Goal: Find specific page/section: Find specific page/section

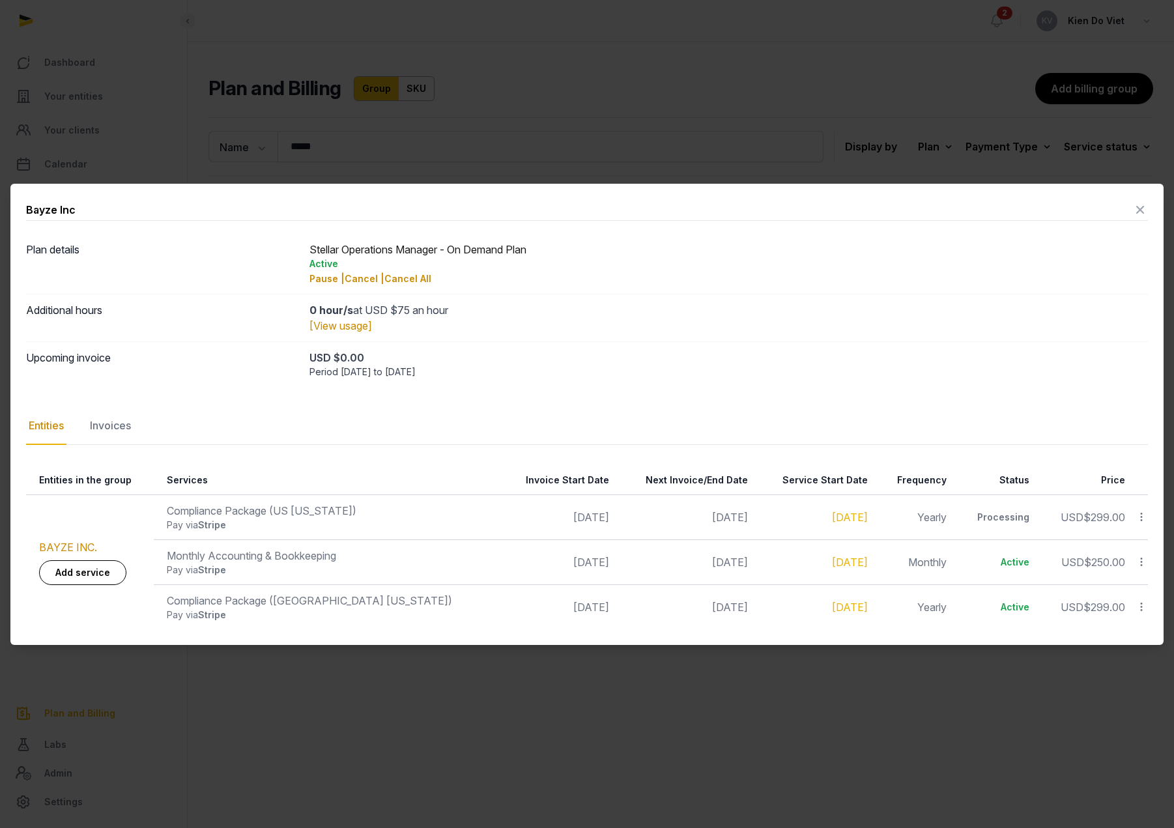
drag, startPoint x: 1140, startPoint y: 210, endPoint x: 694, endPoint y: 142, distance: 451.5
click at [1140, 210] on icon at bounding box center [1141, 209] width 16 height 21
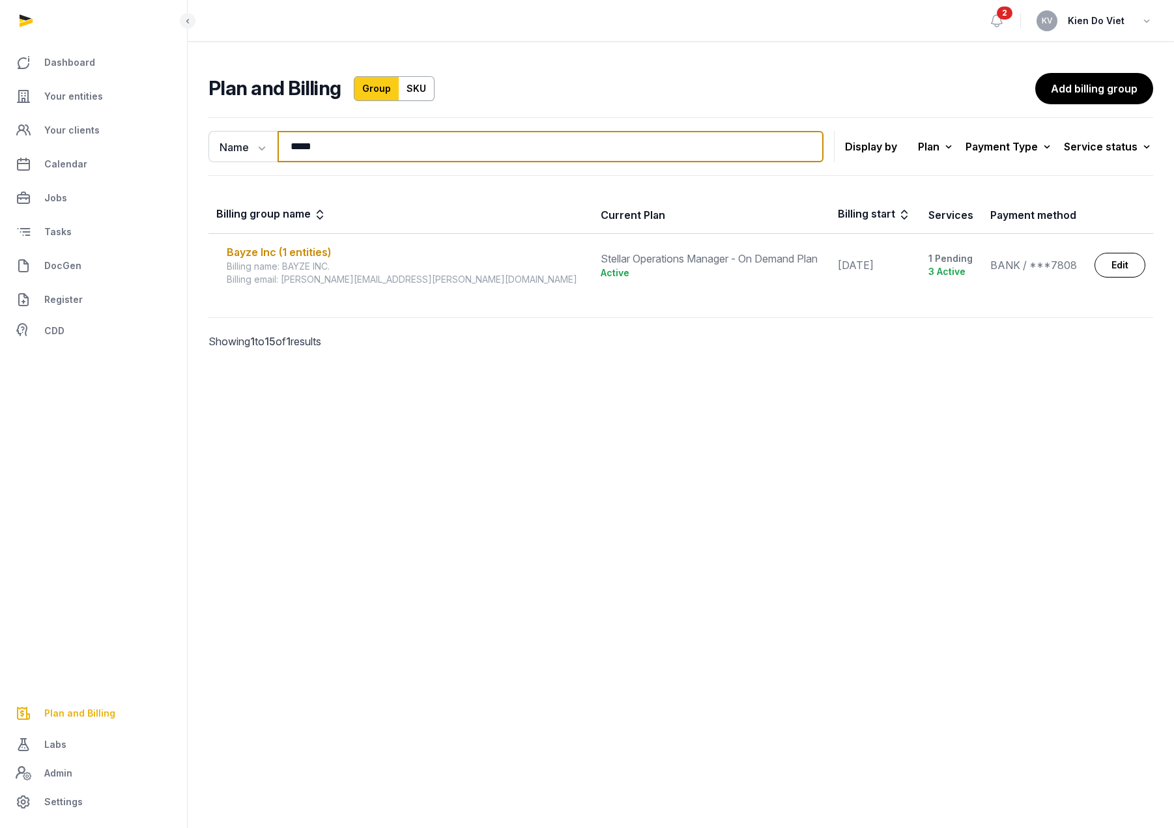
click at [317, 149] on input "*****" at bounding box center [551, 146] width 546 height 31
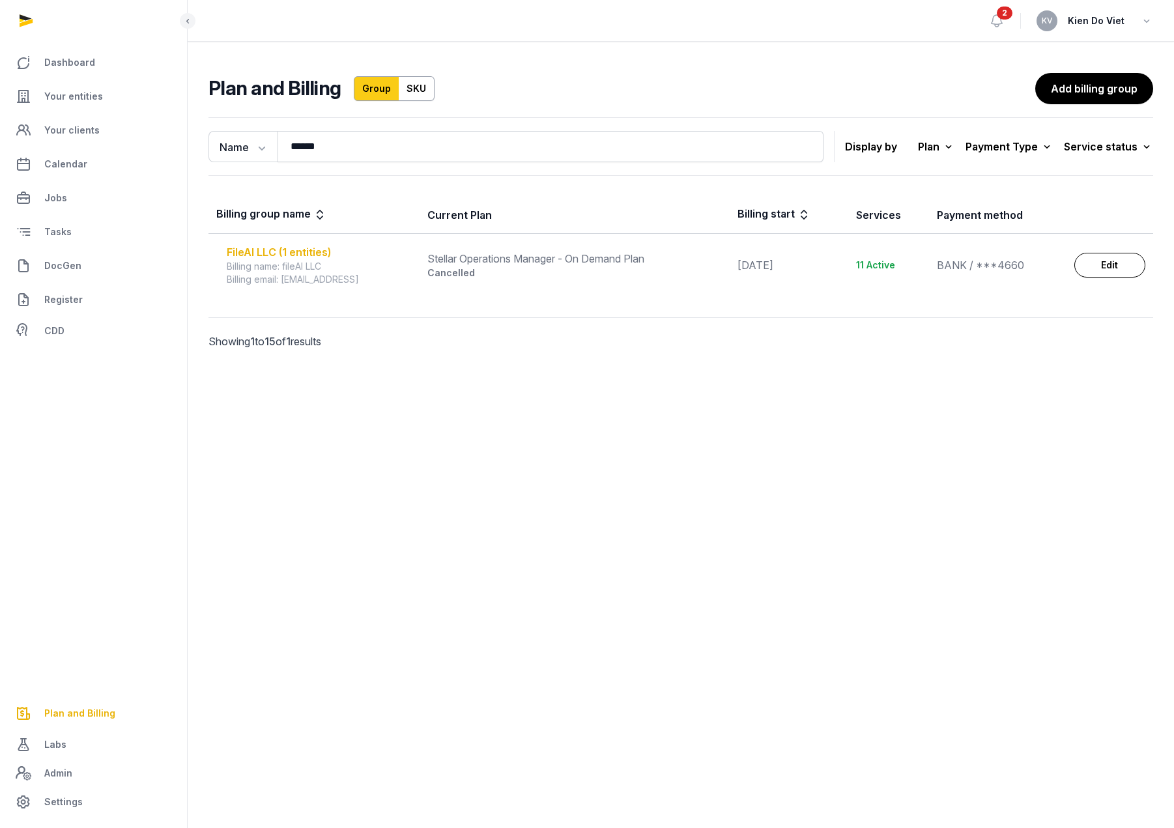
click at [315, 250] on div "FileAI LLC (1 entities)" at bounding box center [319, 252] width 185 height 16
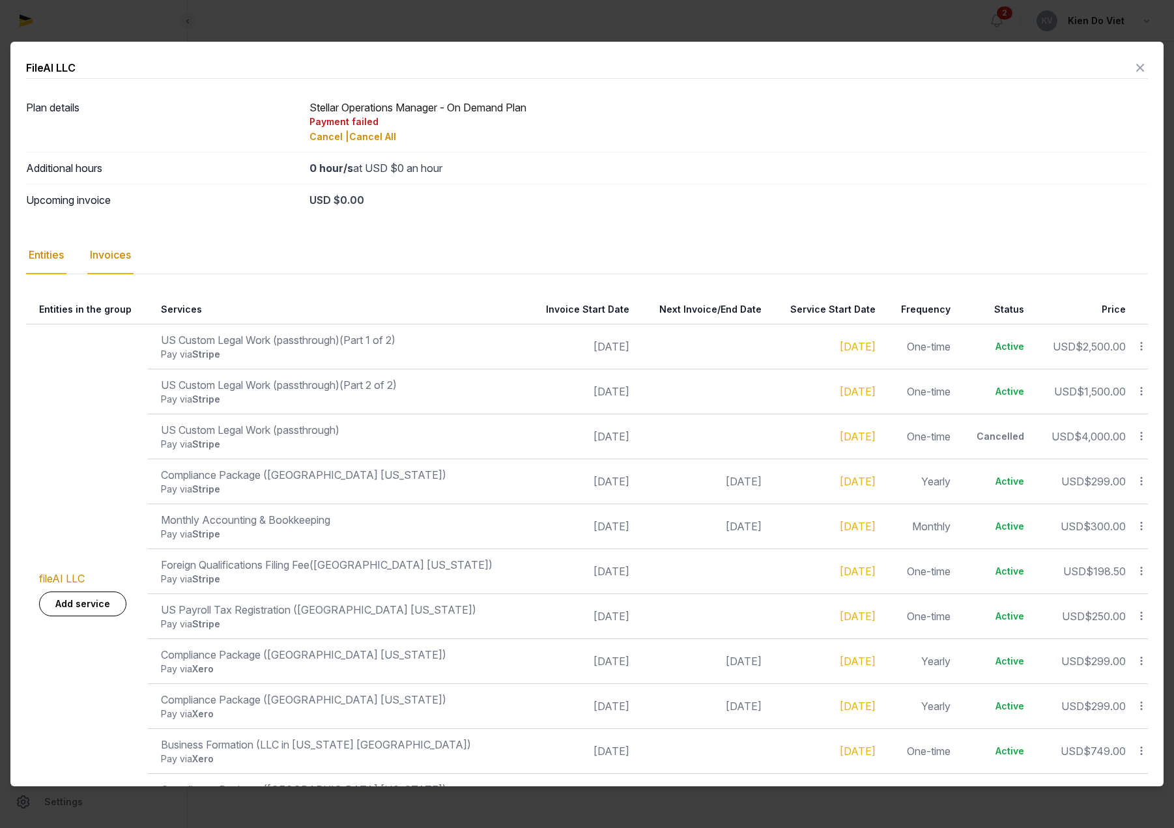
click at [123, 259] on div "Invoices" at bounding box center [110, 256] width 46 height 38
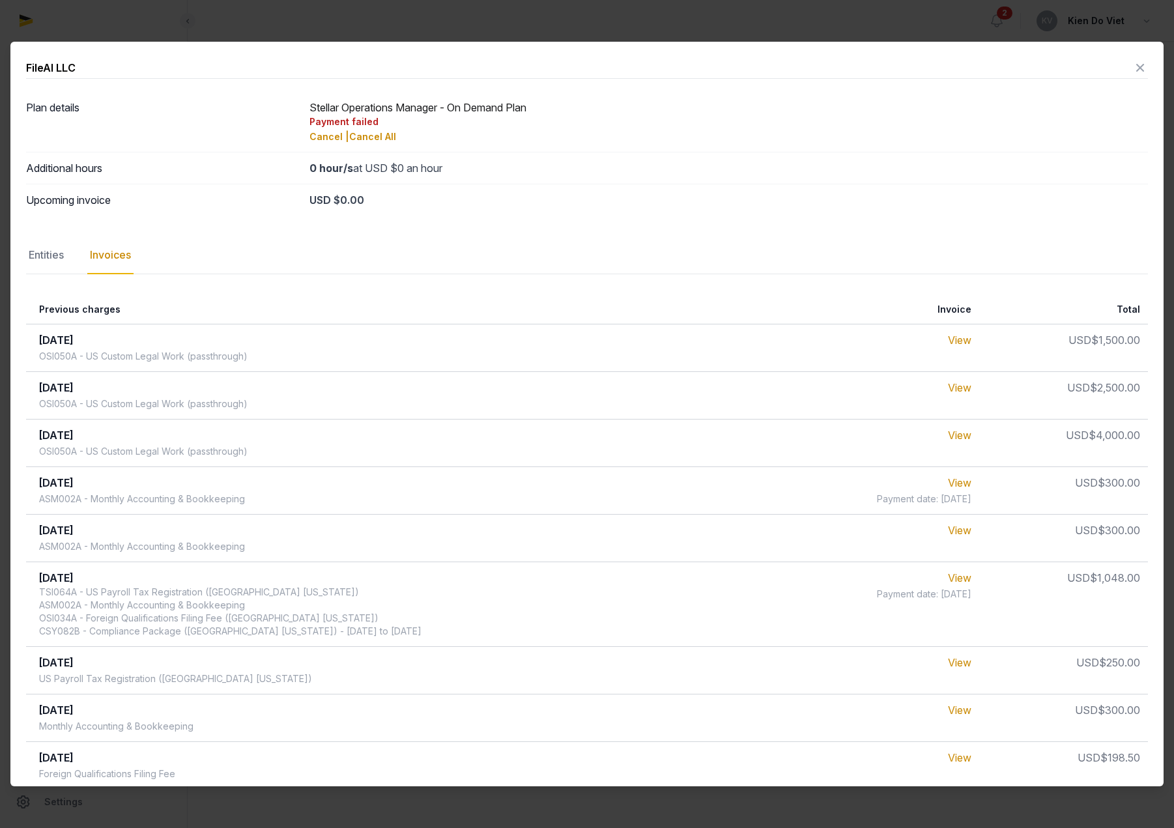
click at [1133, 65] on icon at bounding box center [1141, 67] width 16 height 21
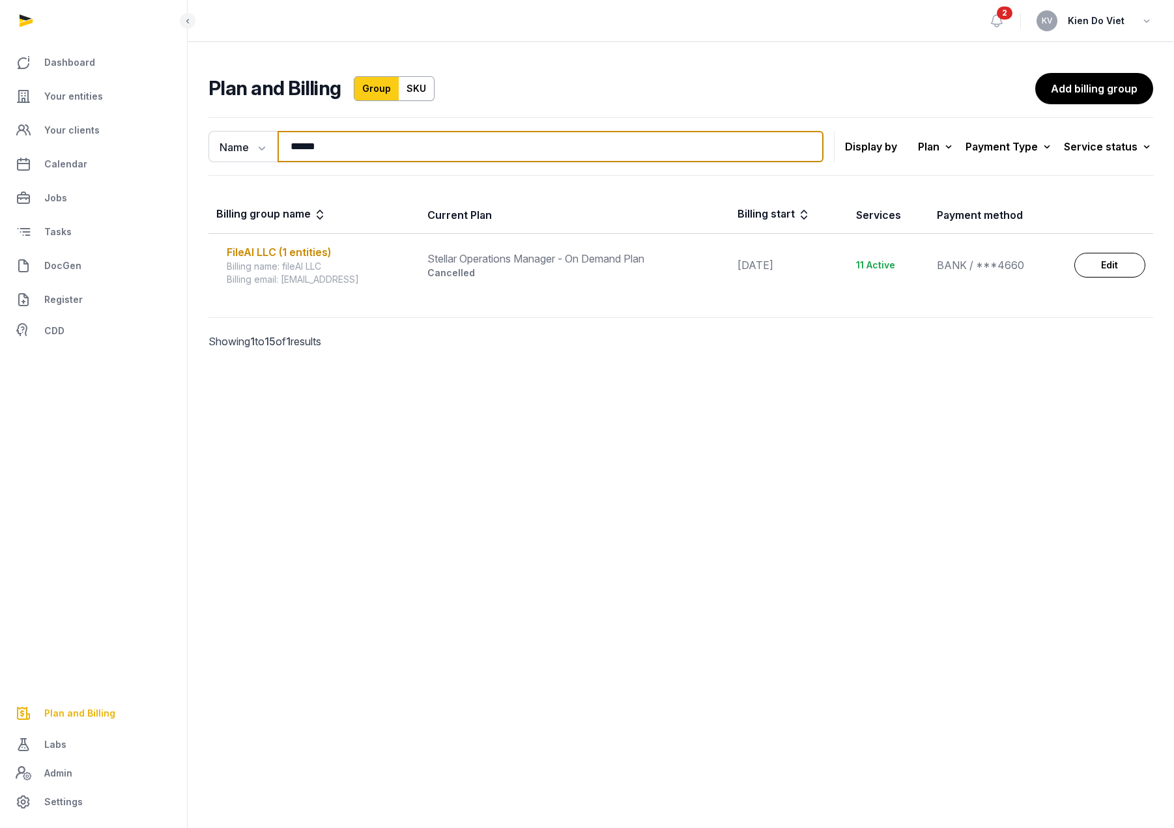
click at [348, 161] on input "******" at bounding box center [551, 146] width 546 height 31
paste input "********"
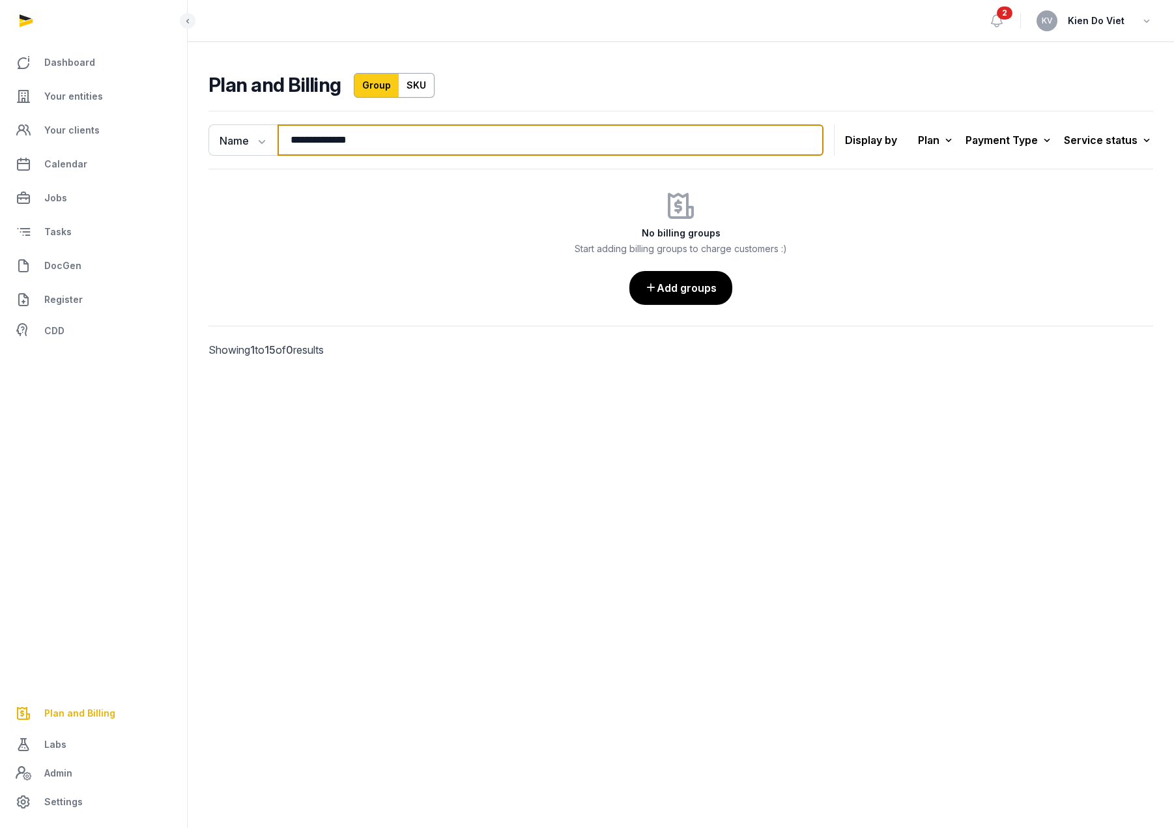
click at [356, 138] on input "**********" at bounding box center [551, 139] width 546 height 31
paste input "search"
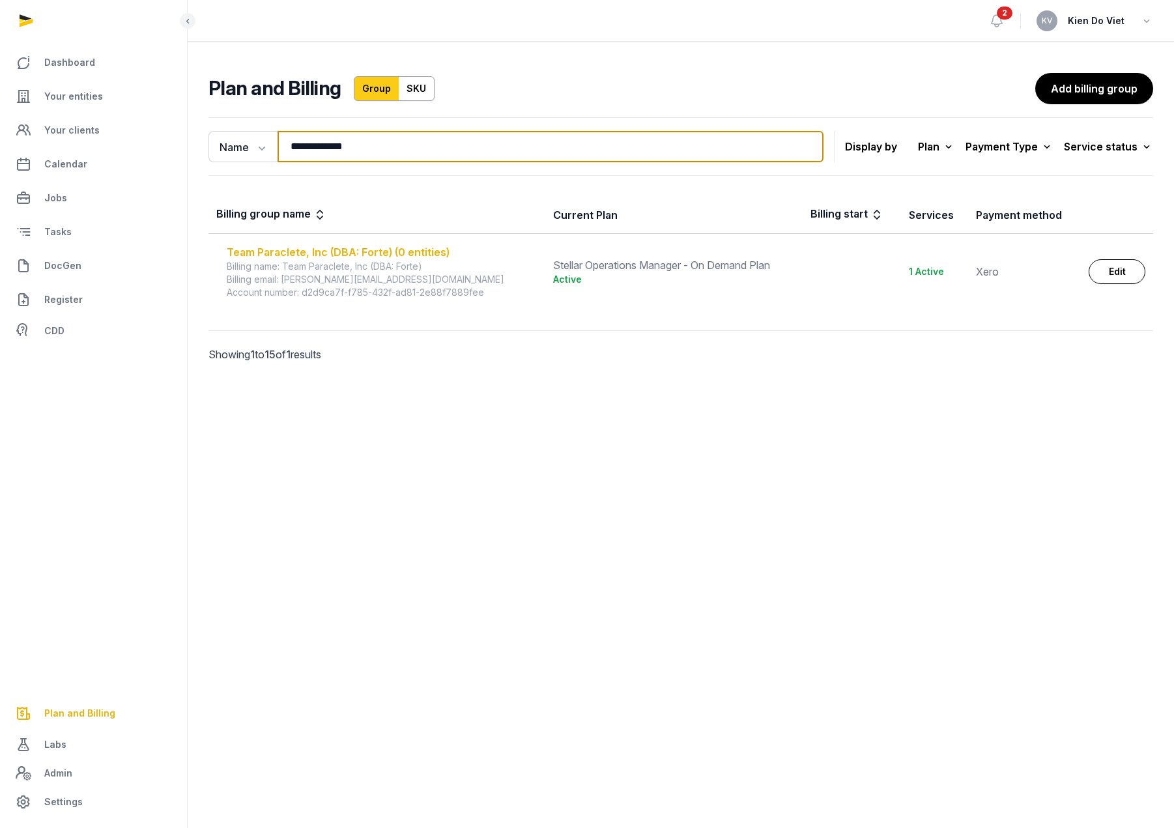
type input "**********"
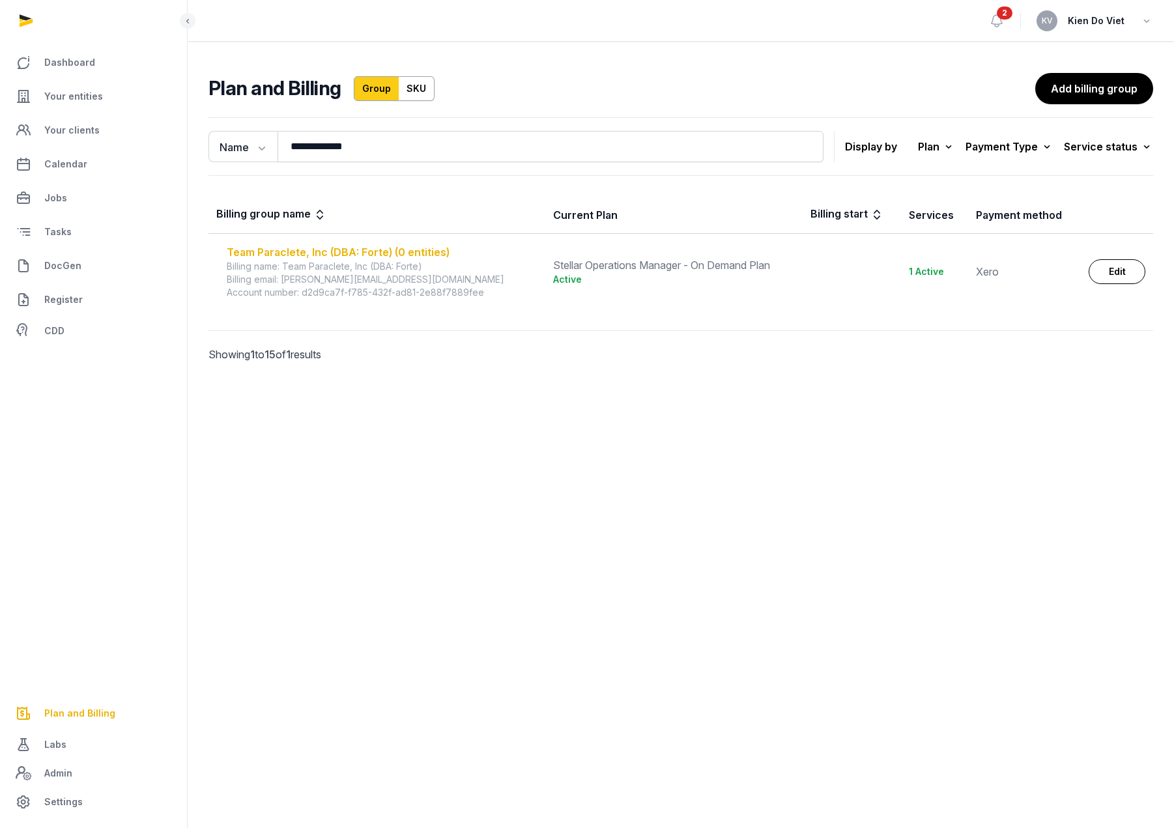
click at [419, 252] on div "Team Paraclete, Inc (DBA: Forte) (0 entities)" at bounding box center [382, 252] width 311 height 16
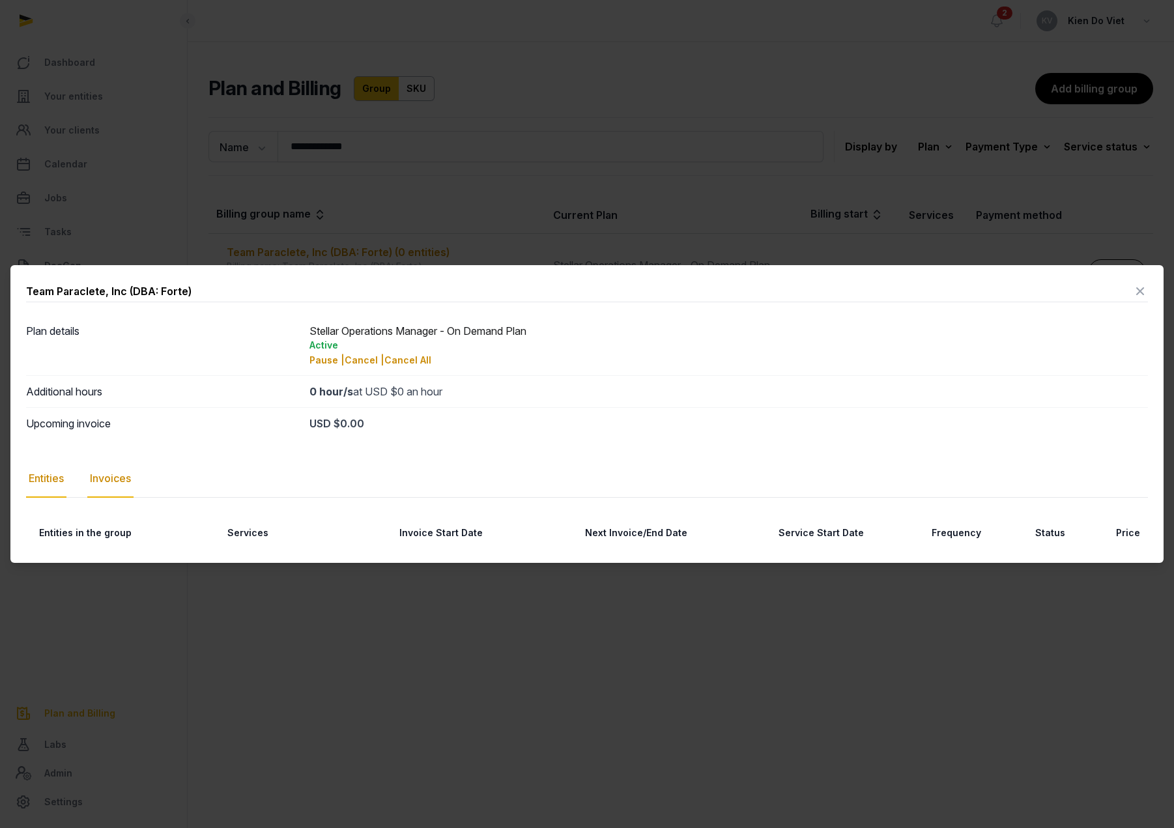
click at [115, 486] on div "Invoices" at bounding box center [110, 479] width 46 height 38
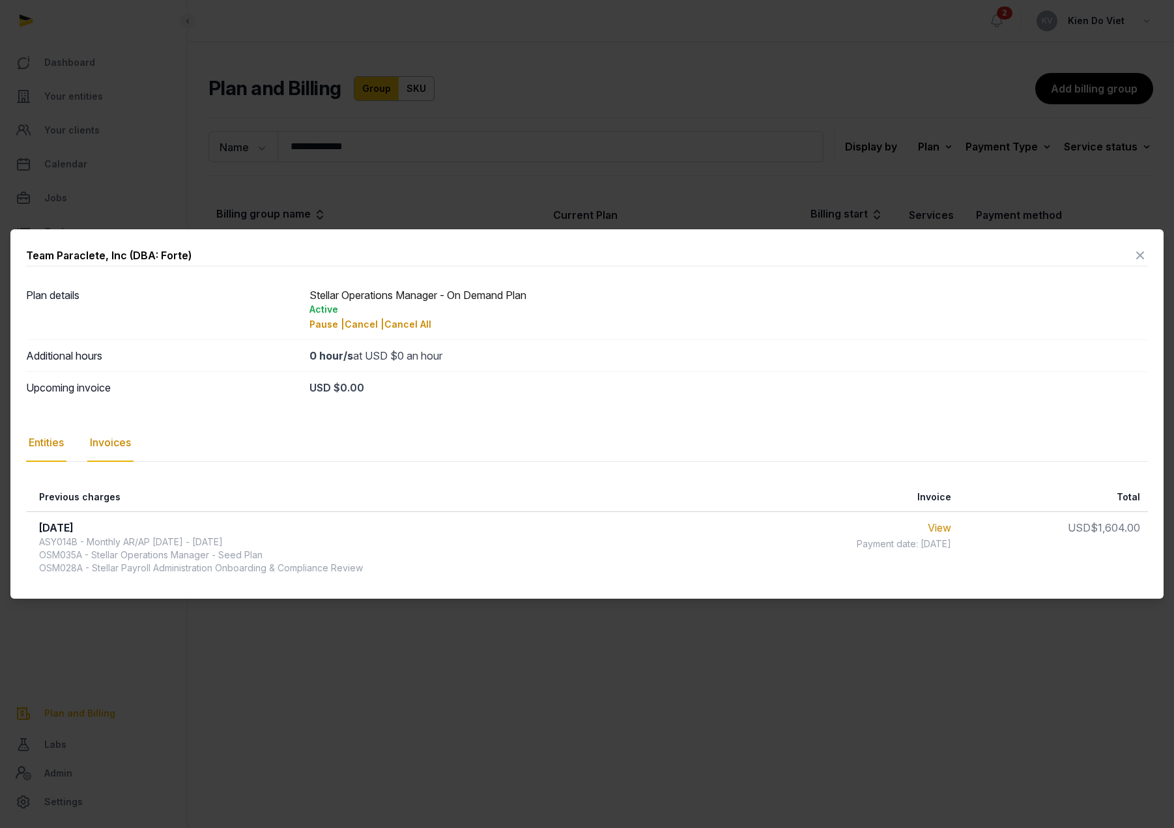
click at [47, 444] on div "Entities" at bounding box center [46, 443] width 40 height 38
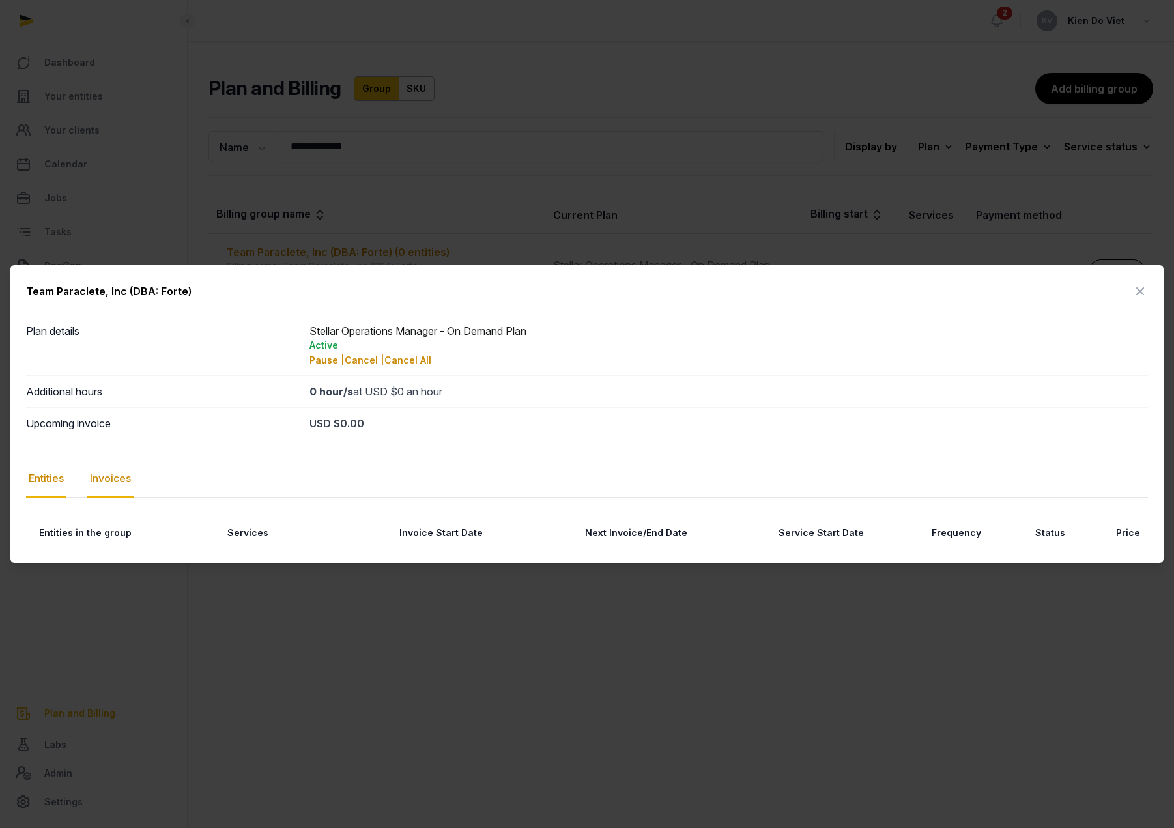
click at [119, 479] on div "Invoices" at bounding box center [110, 479] width 46 height 38
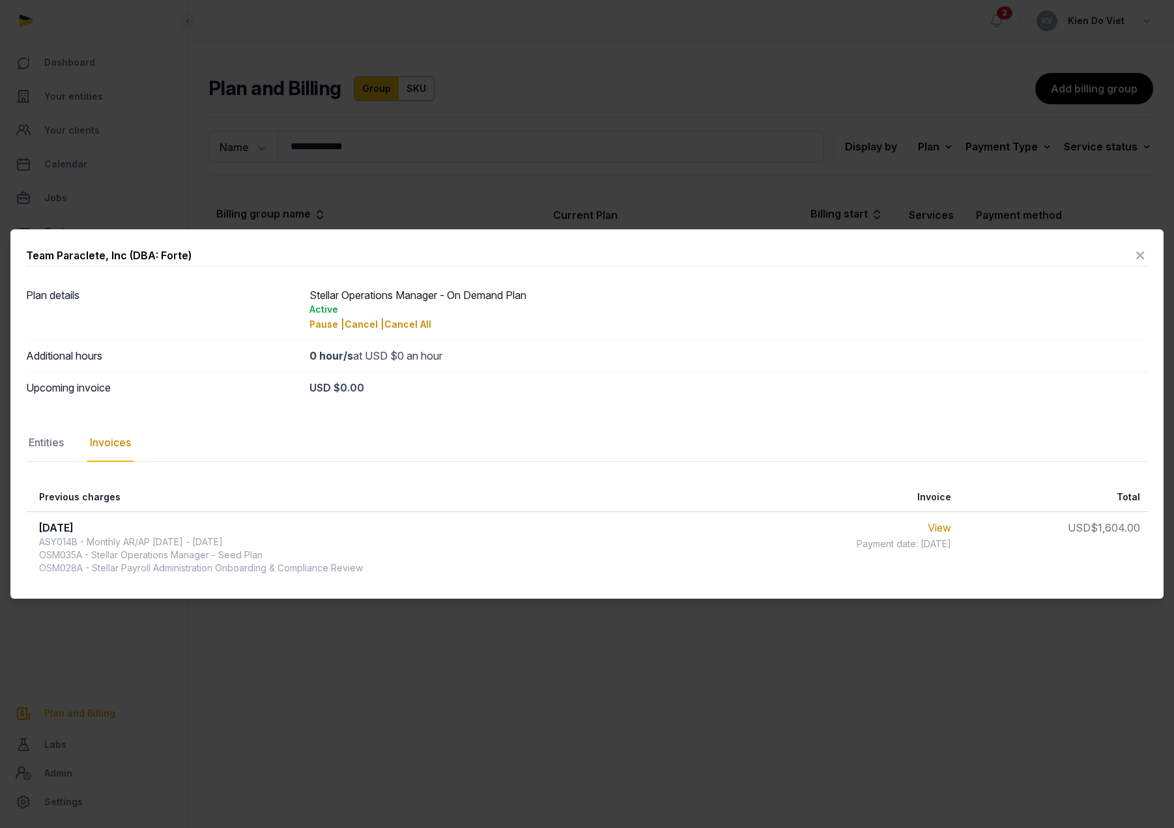
click at [1140, 256] on icon at bounding box center [1141, 255] width 16 height 21
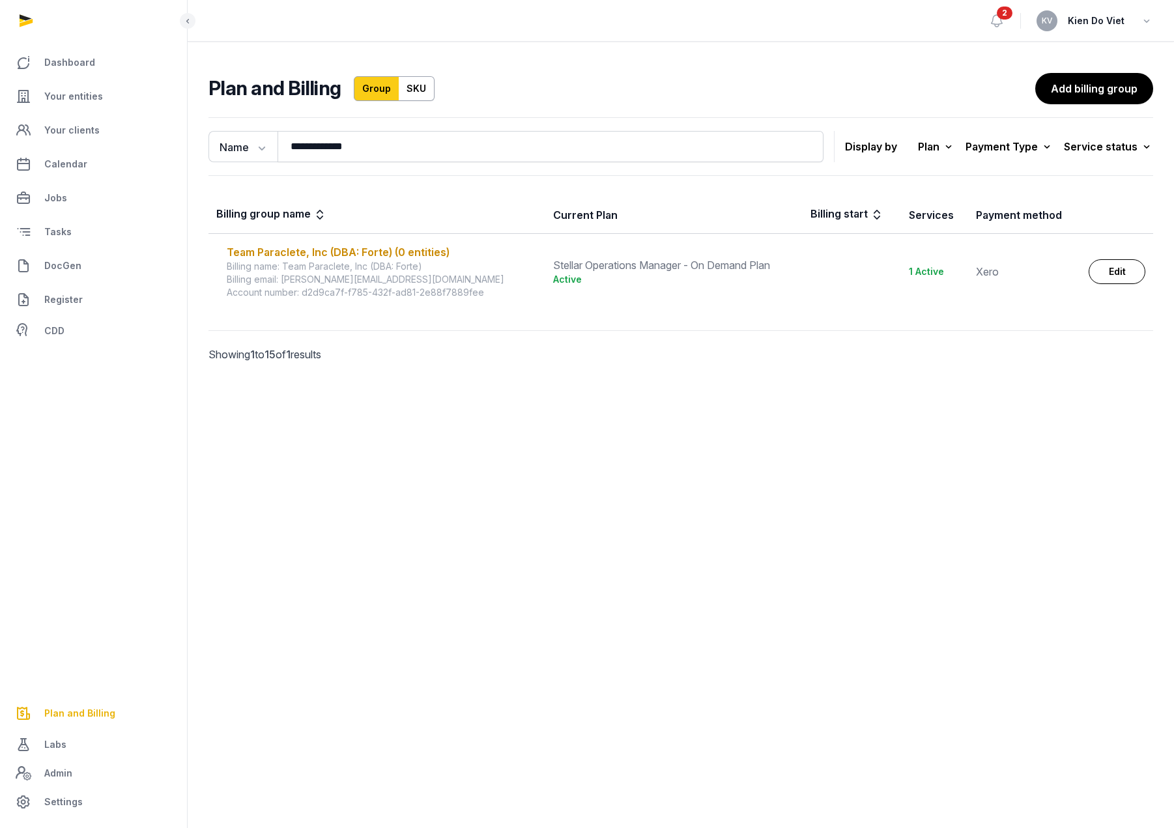
click at [318, 294] on div "Account number: d2d9ca7f-f785-432f-ad81-2e88f7889fee" at bounding box center [382, 292] width 311 height 13
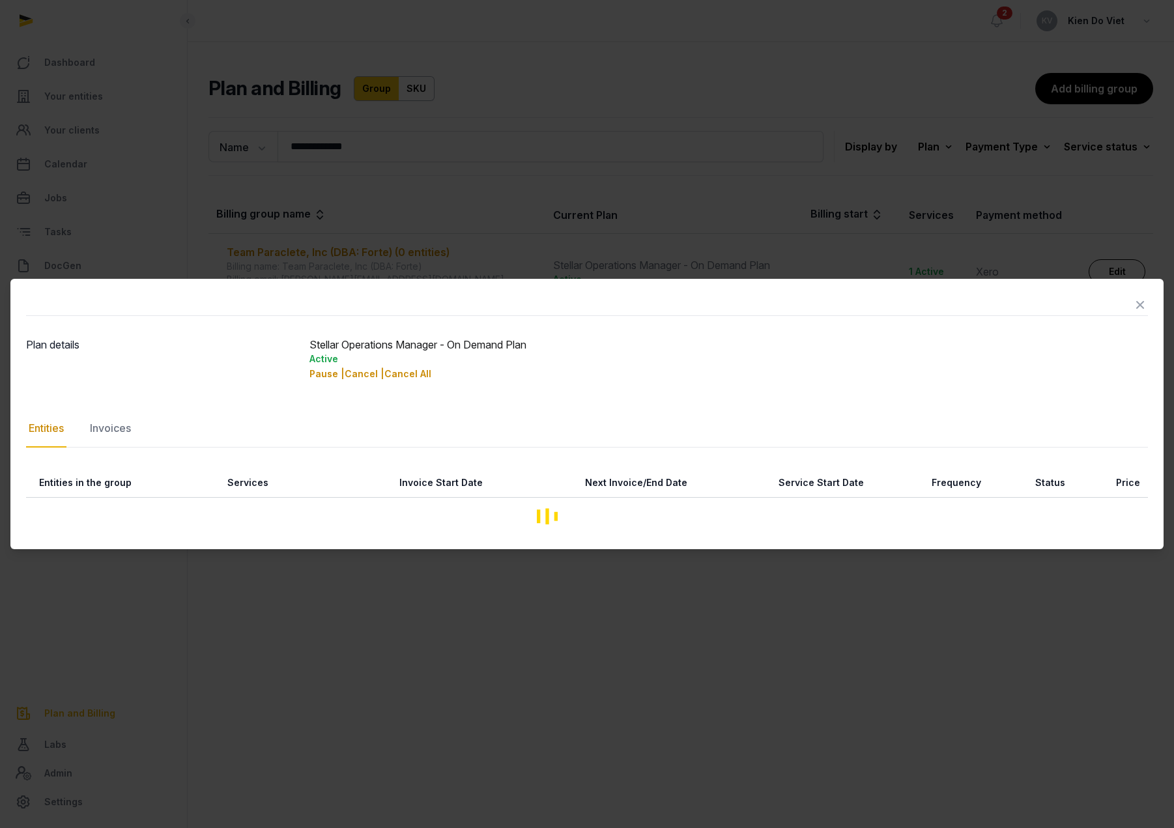
drag, startPoint x: 318, startPoint y: 294, endPoint x: 336, endPoint y: 294, distance: 18.2
click at [336, 295] on div at bounding box center [587, 306] width 1122 height 22
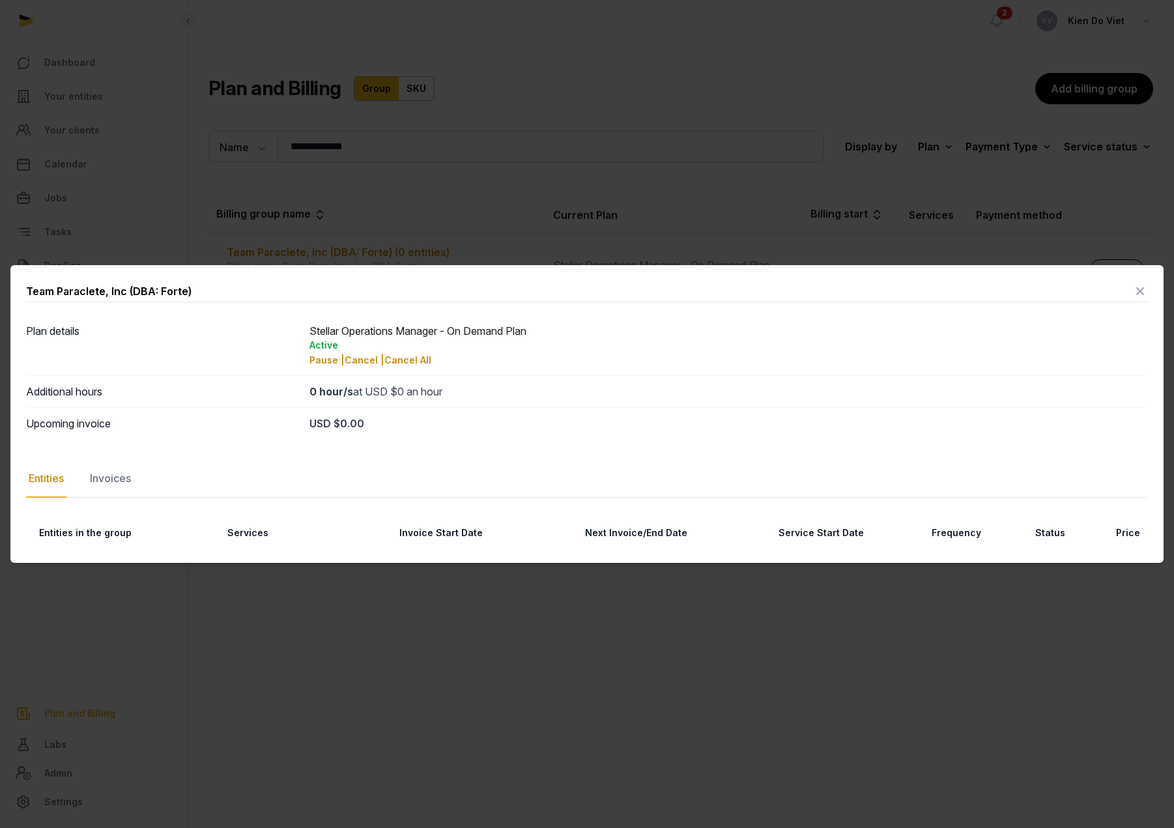
click at [1138, 292] on icon at bounding box center [1141, 291] width 16 height 21
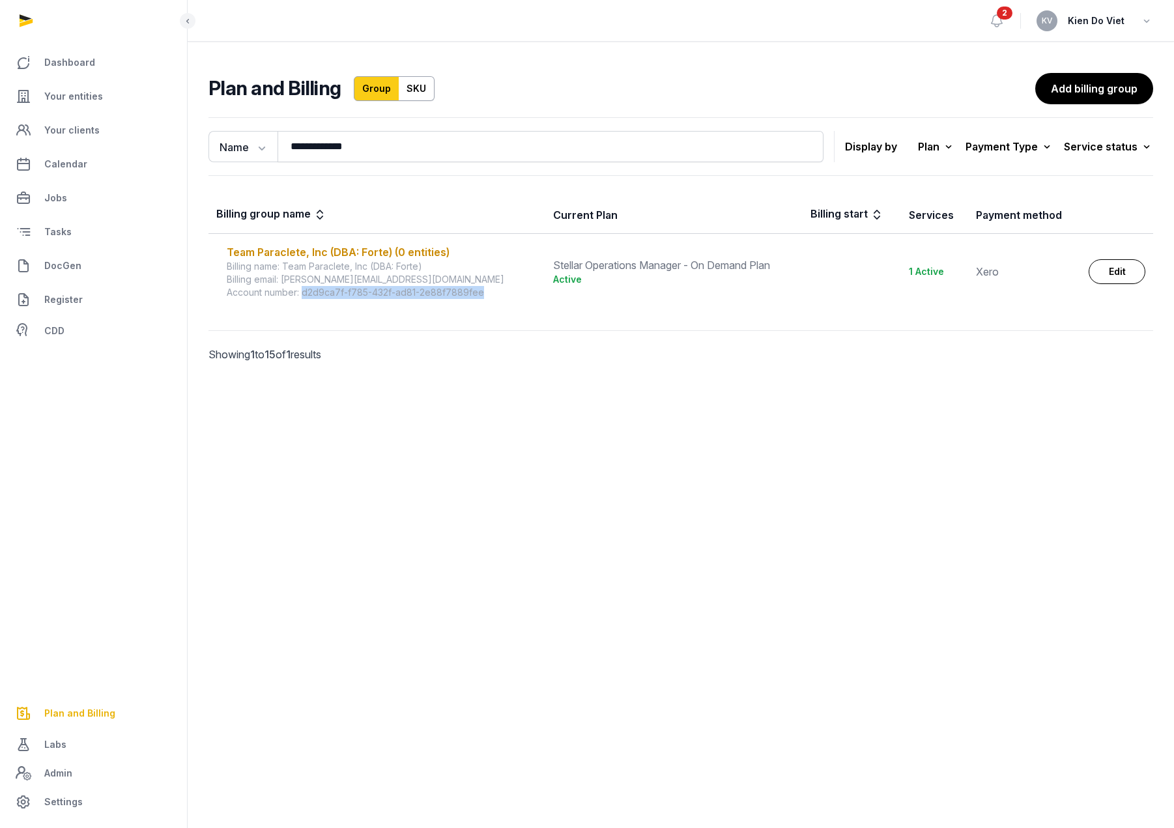
drag, startPoint x: 461, startPoint y: 291, endPoint x: 306, endPoint y: 297, distance: 155.2
click at [306, 297] on div "Account number: d2d9ca7f-f785-432f-ad81-2e88f7889fee" at bounding box center [382, 292] width 311 height 13
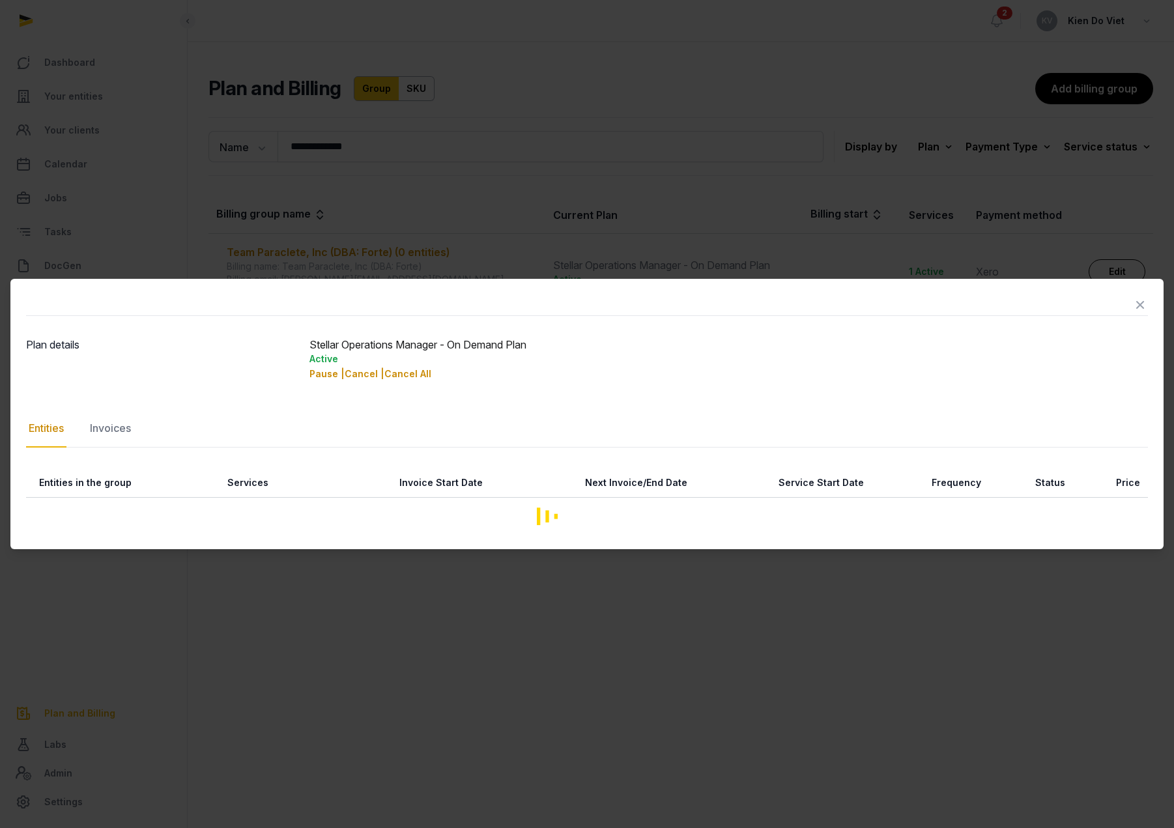
copy div "d2d9ca7f-f785-432f-ad81-2e88f7889fee"
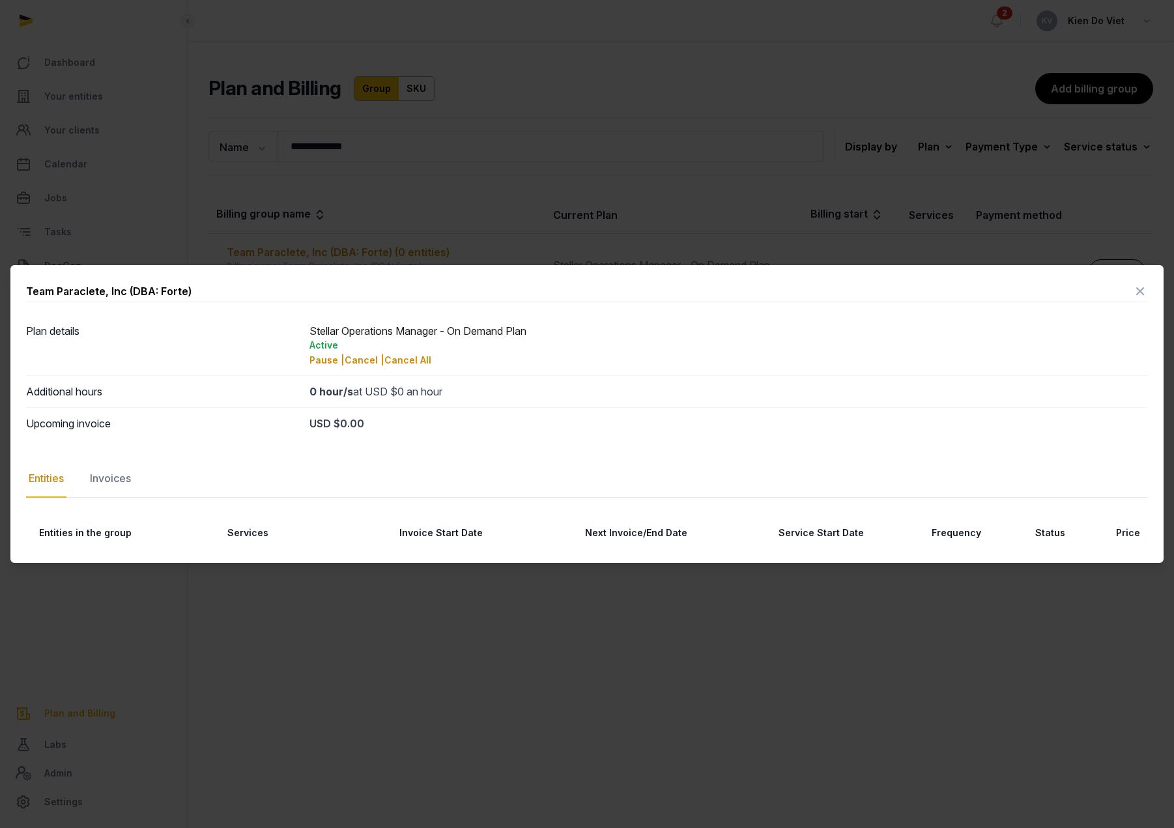
click at [1140, 289] on icon at bounding box center [1141, 291] width 16 height 21
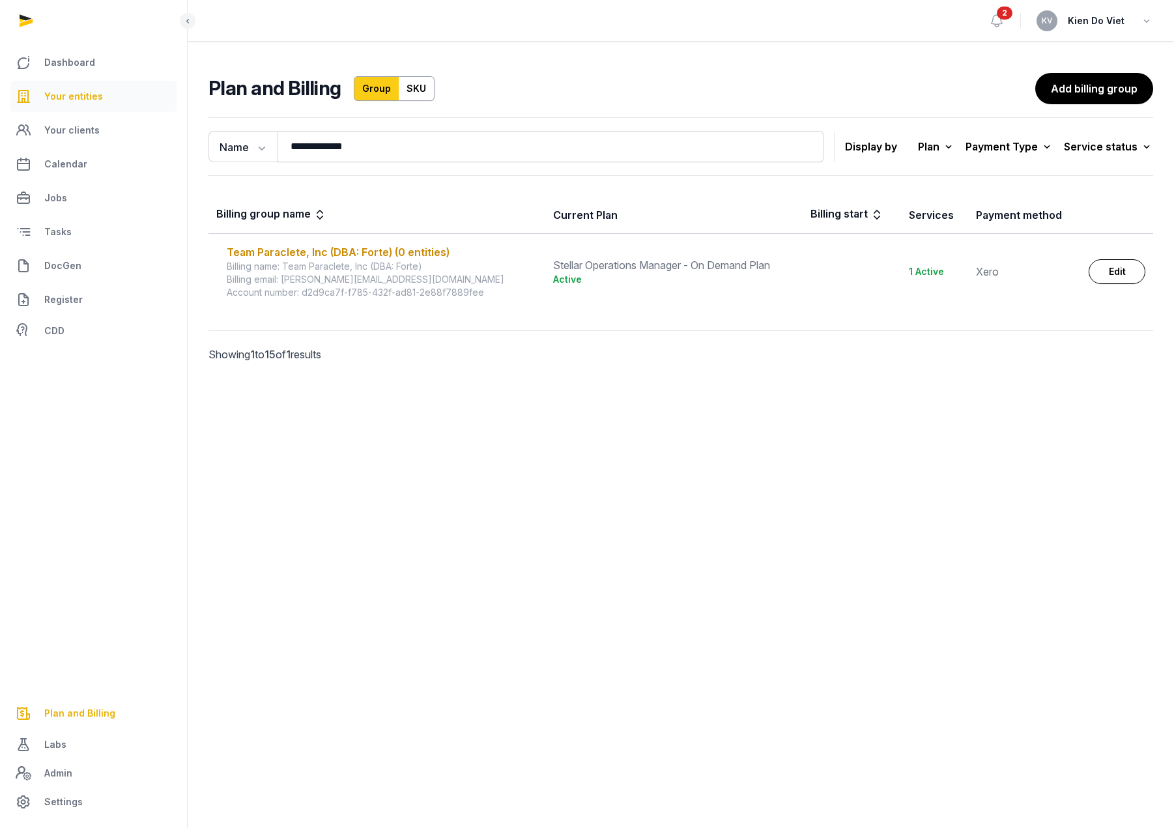
click at [89, 99] on span "Your entities" at bounding box center [73, 97] width 59 height 16
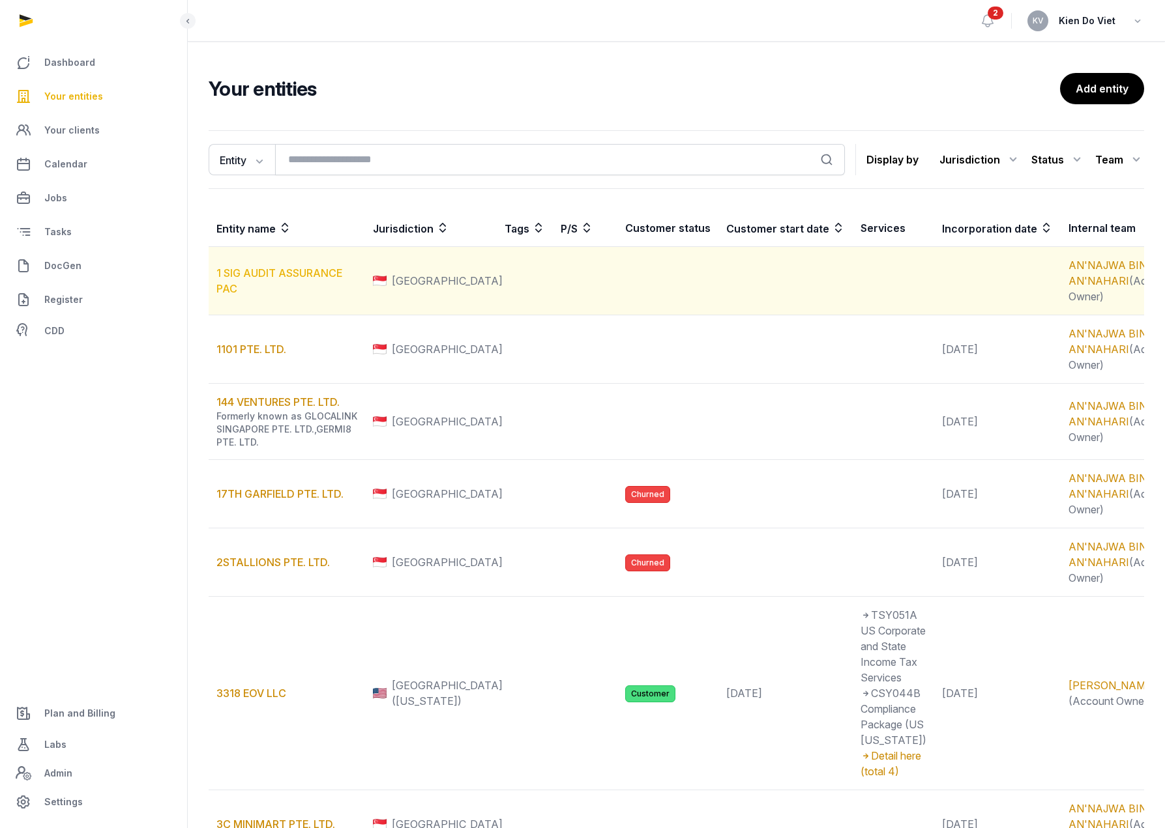
click at [304, 295] on link "1 SIG AUDIT ASSURANCE PAC" at bounding box center [279, 281] width 126 height 29
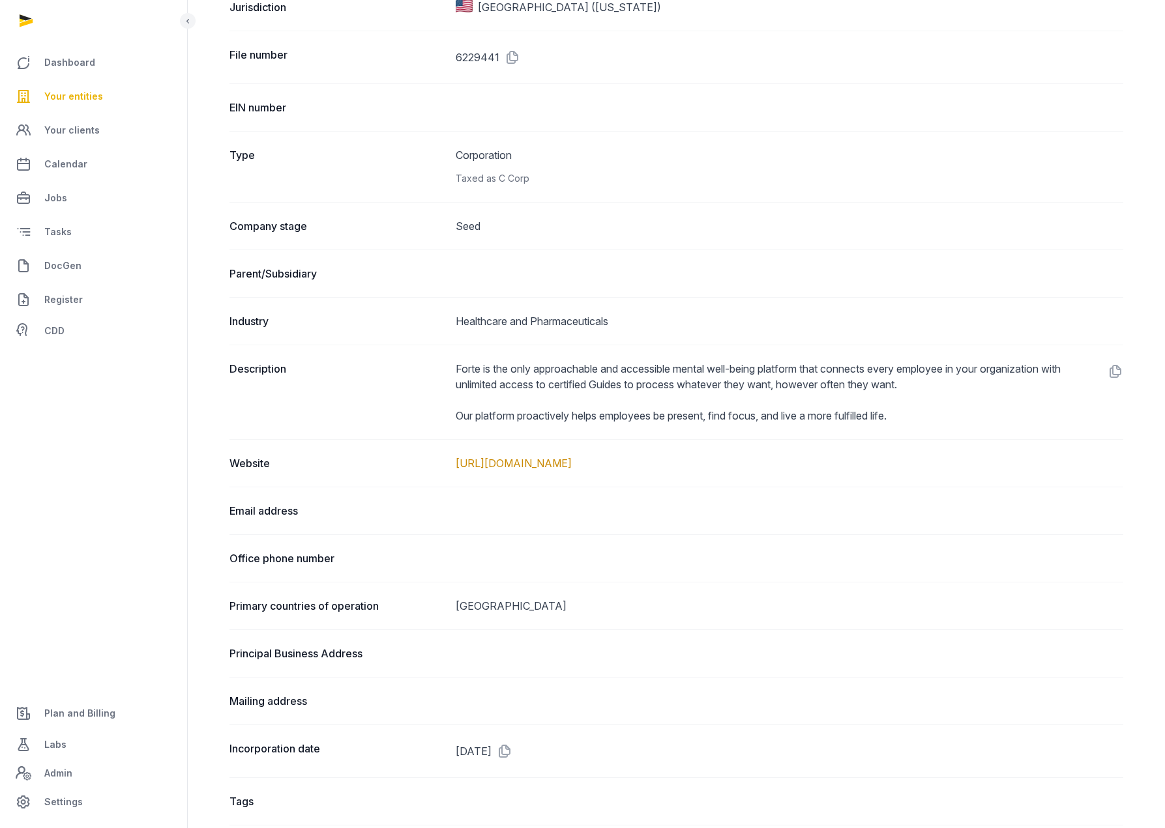
scroll to position [57, 0]
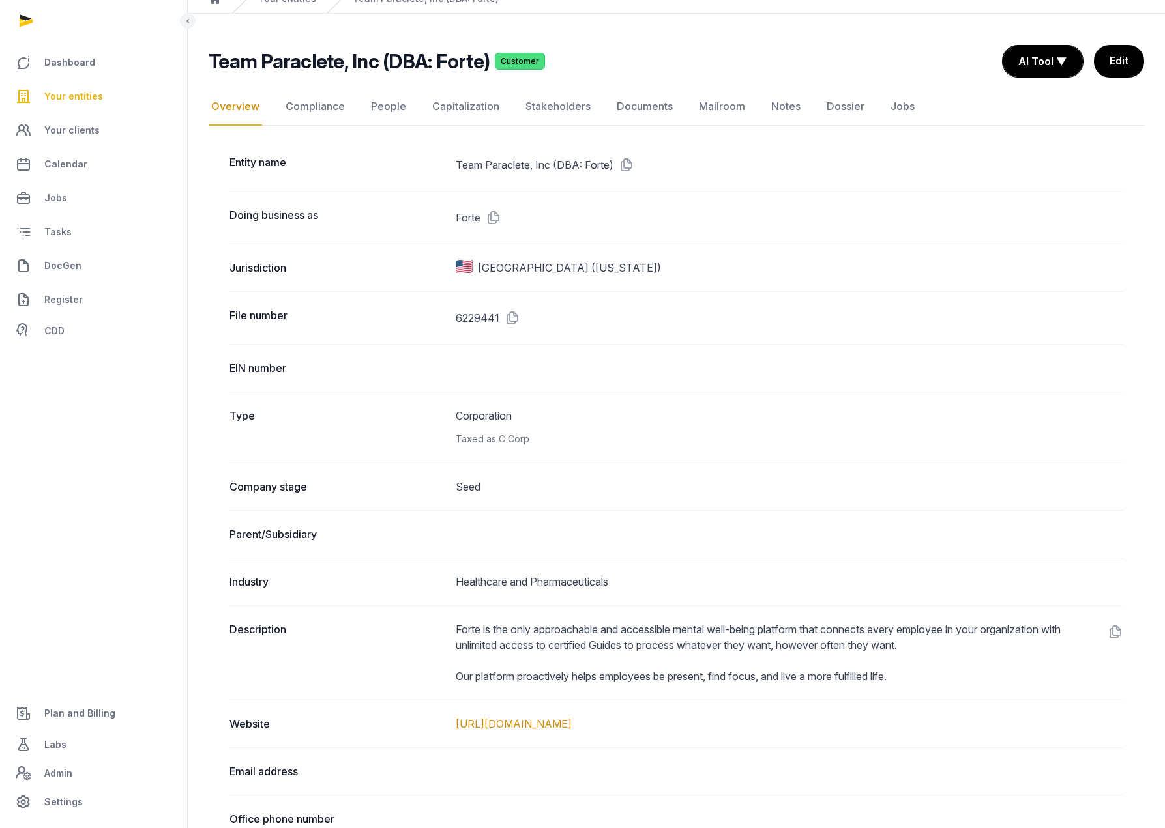
click at [74, 716] on span "Plan and Billing" at bounding box center [79, 714] width 71 height 16
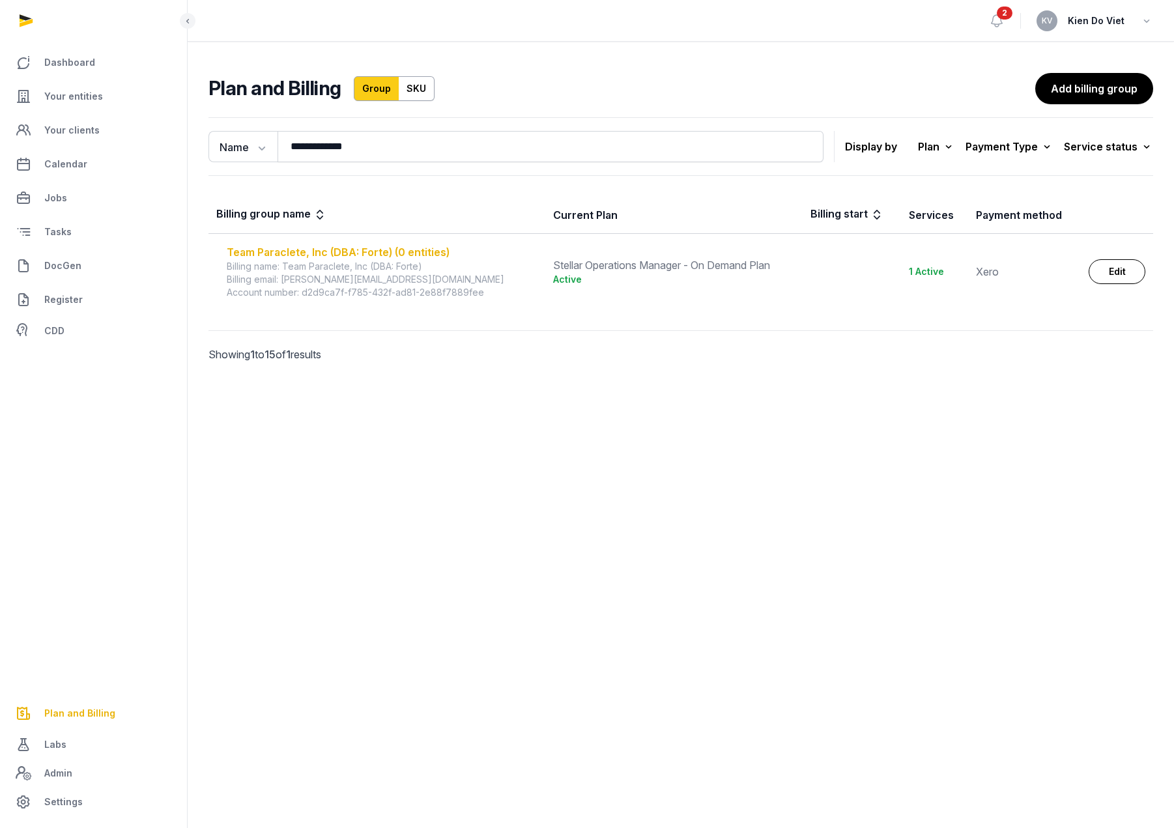
click at [403, 248] on div "Team Paraclete, Inc (DBA: Forte) (0 entities)" at bounding box center [382, 252] width 311 height 16
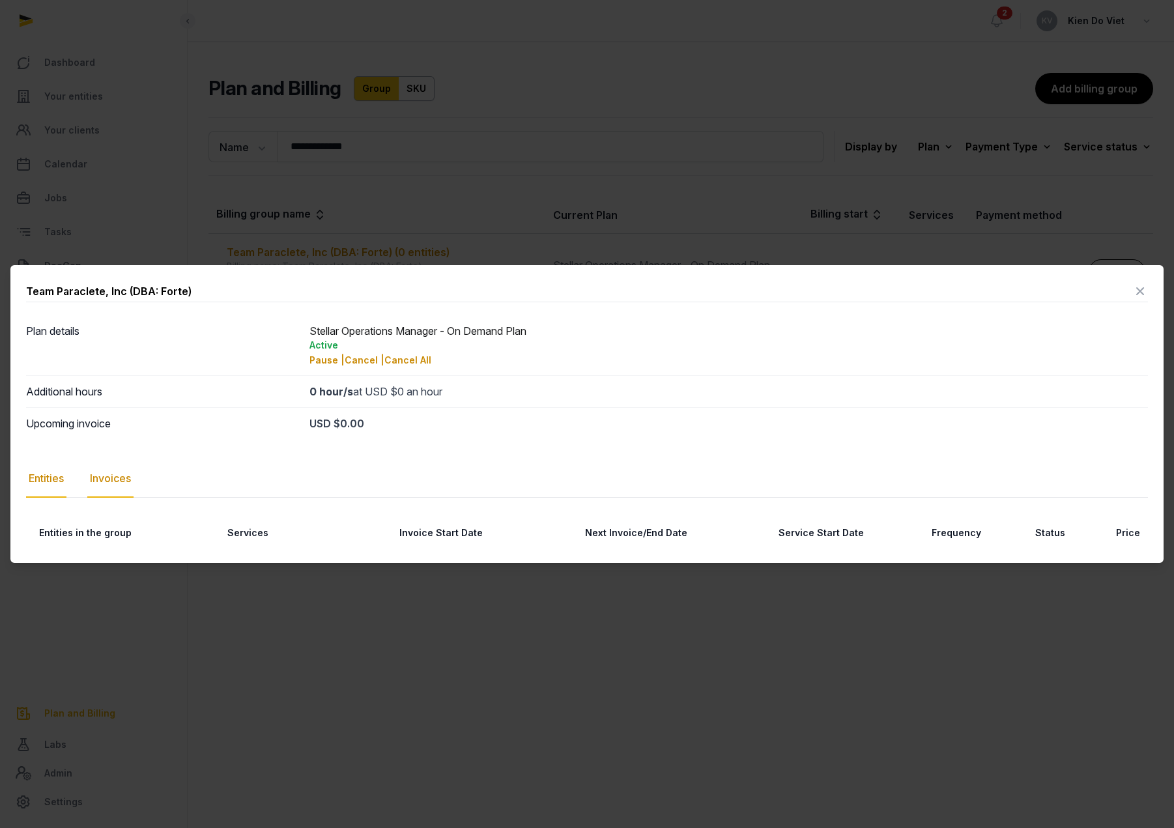
click at [113, 478] on div "Invoices" at bounding box center [110, 479] width 46 height 38
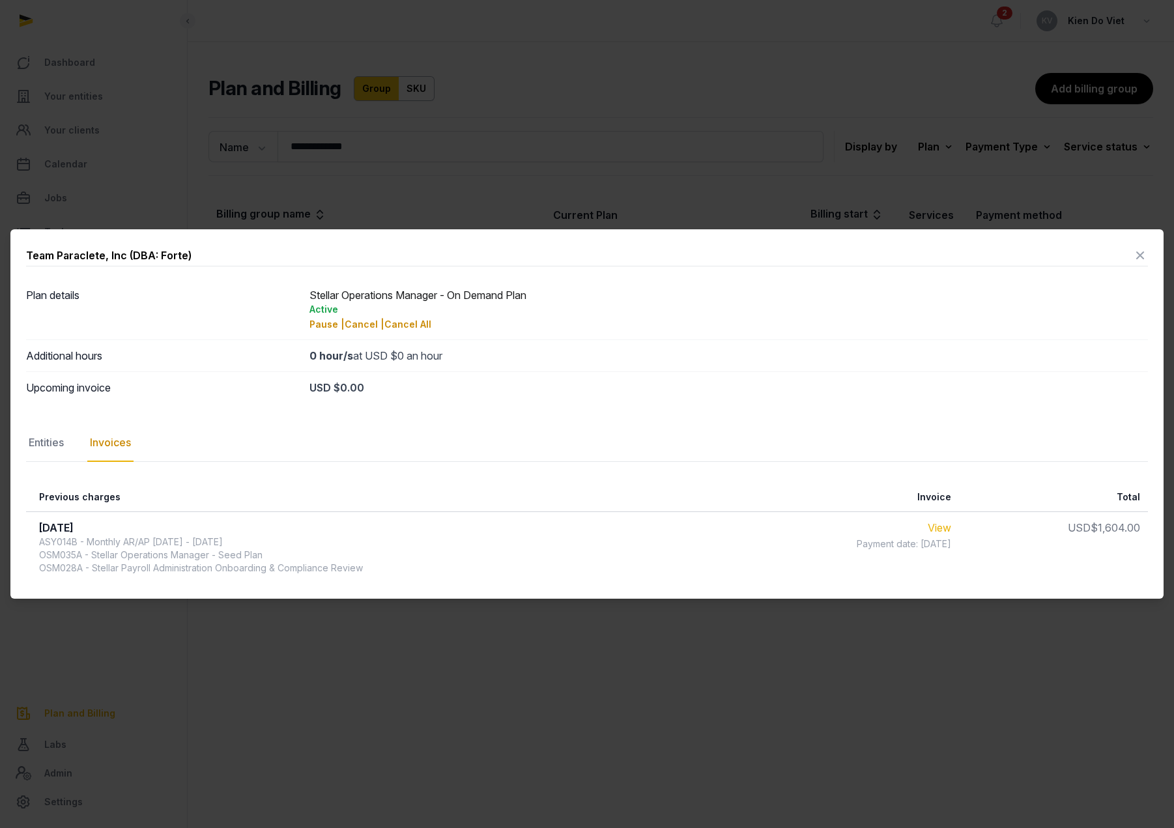
click at [946, 529] on link "View" at bounding box center [939, 527] width 23 height 13
